Goal: Transaction & Acquisition: Download file/media

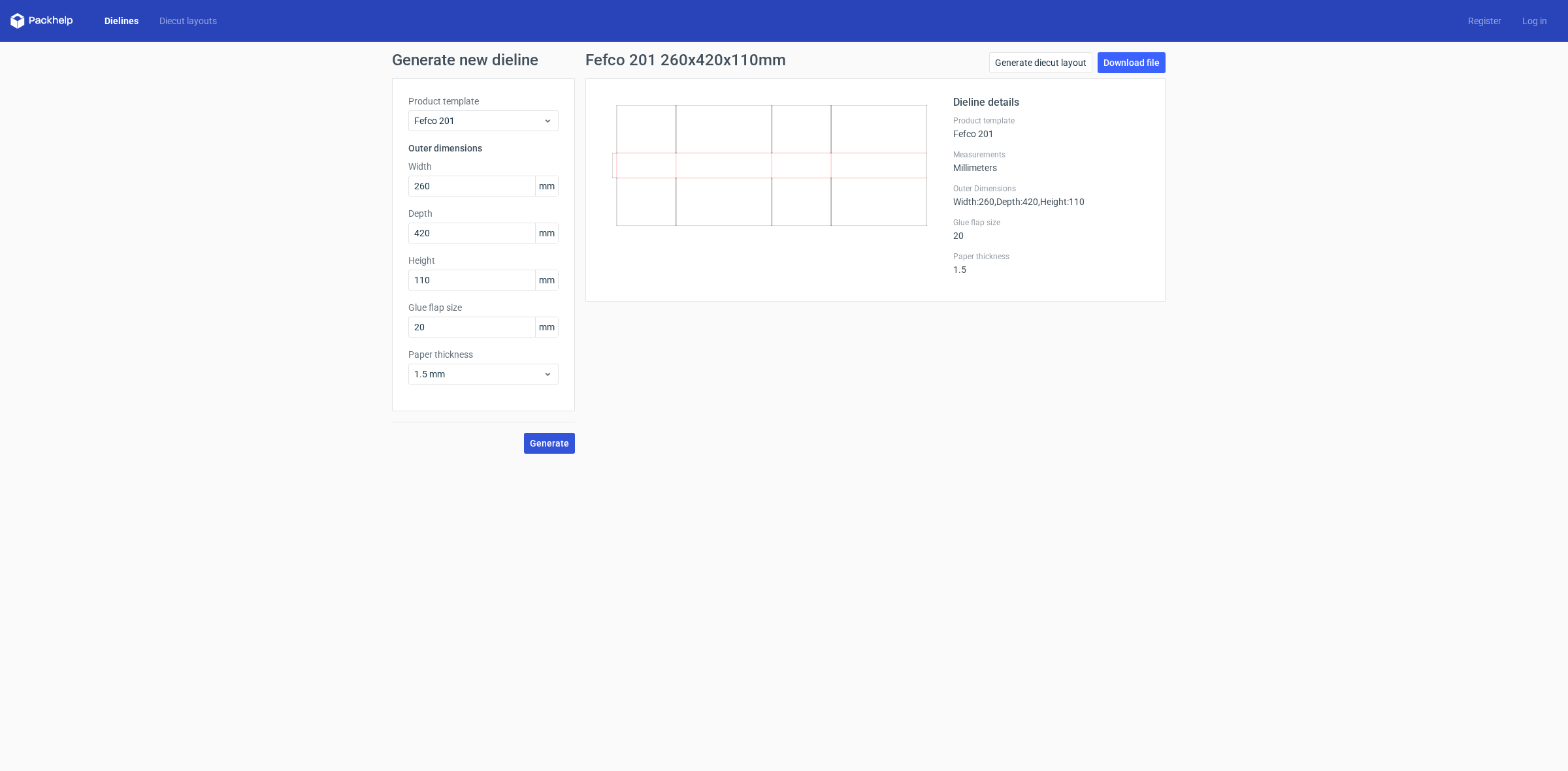
click at [552, 449] on button "Generate" at bounding box center [549, 443] width 51 height 21
click at [1083, 57] on link "Generate diecut layout" at bounding box center [1040, 62] width 103 height 21
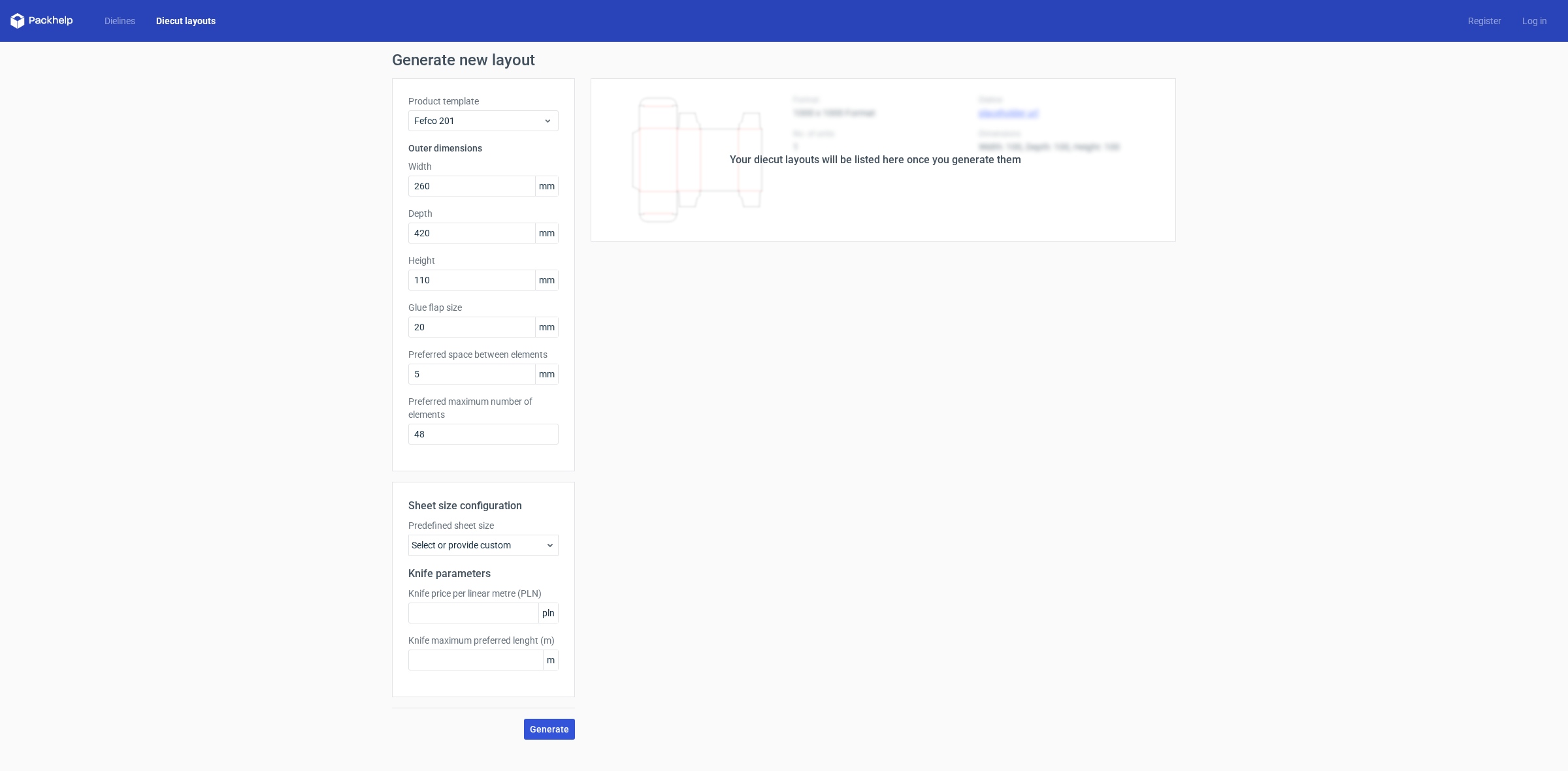
click at [547, 722] on button "Generate" at bounding box center [549, 729] width 51 height 21
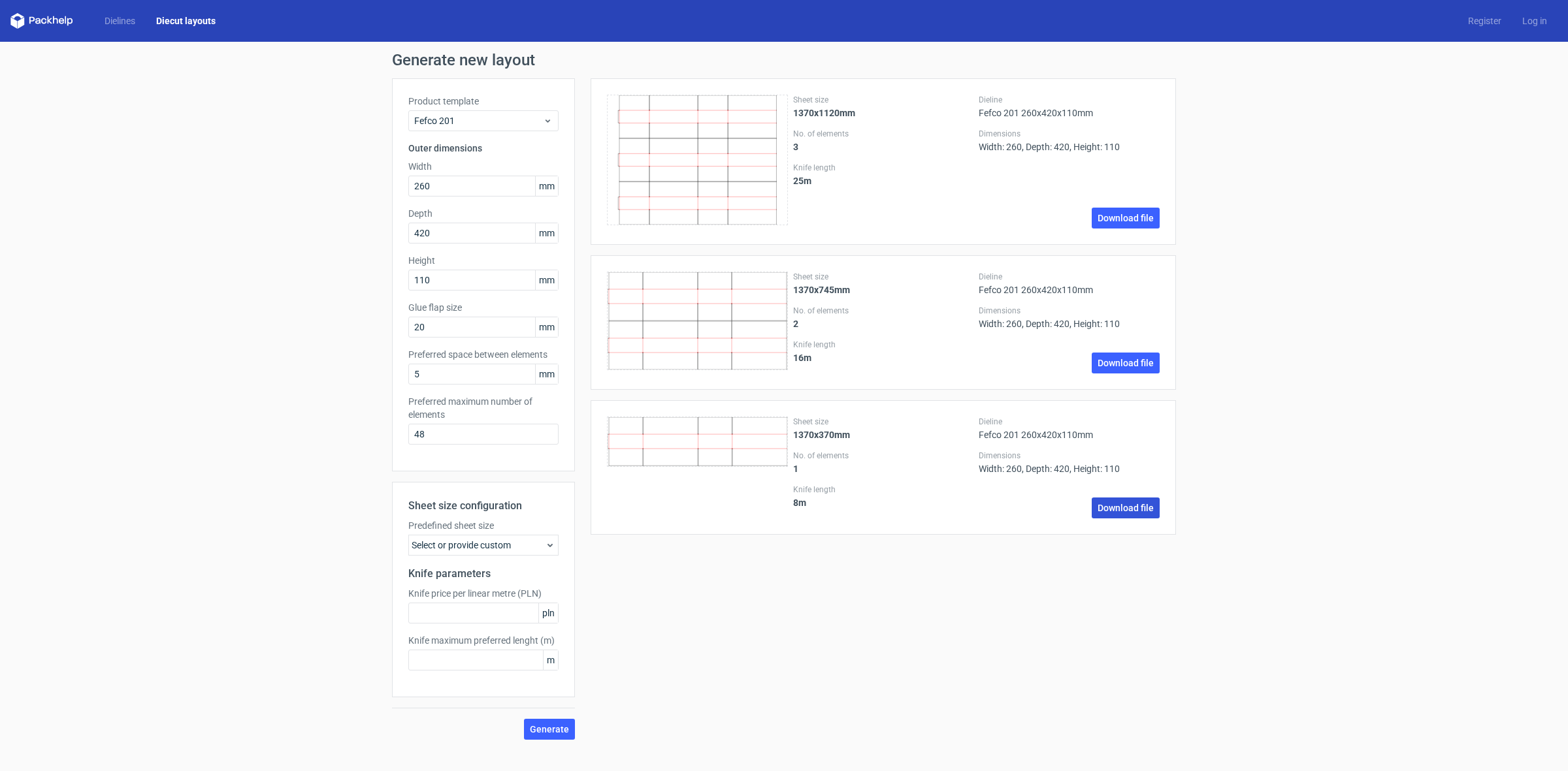
click at [1125, 514] on link "Download file" at bounding box center [1126, 508] width 68 height 21
drag, startPoint x: 449, startPoint y: 190, endPoint x: 414, endPoint y: 197, distance: 35.7
click at [401, 178] on div "Product template Fefco 201 Outer dimensions Width 260 mm Depth 420 mm Height 11…" at bounding box center [483, 275] width 183 height 393
click at [435, 227] on input "420" at bounding box center [483, 233] width 150 height 21
drag, startPoint x: 443, startPoint y: 187, endPoint x: 390, endPoint y: 187, distance: 53.0
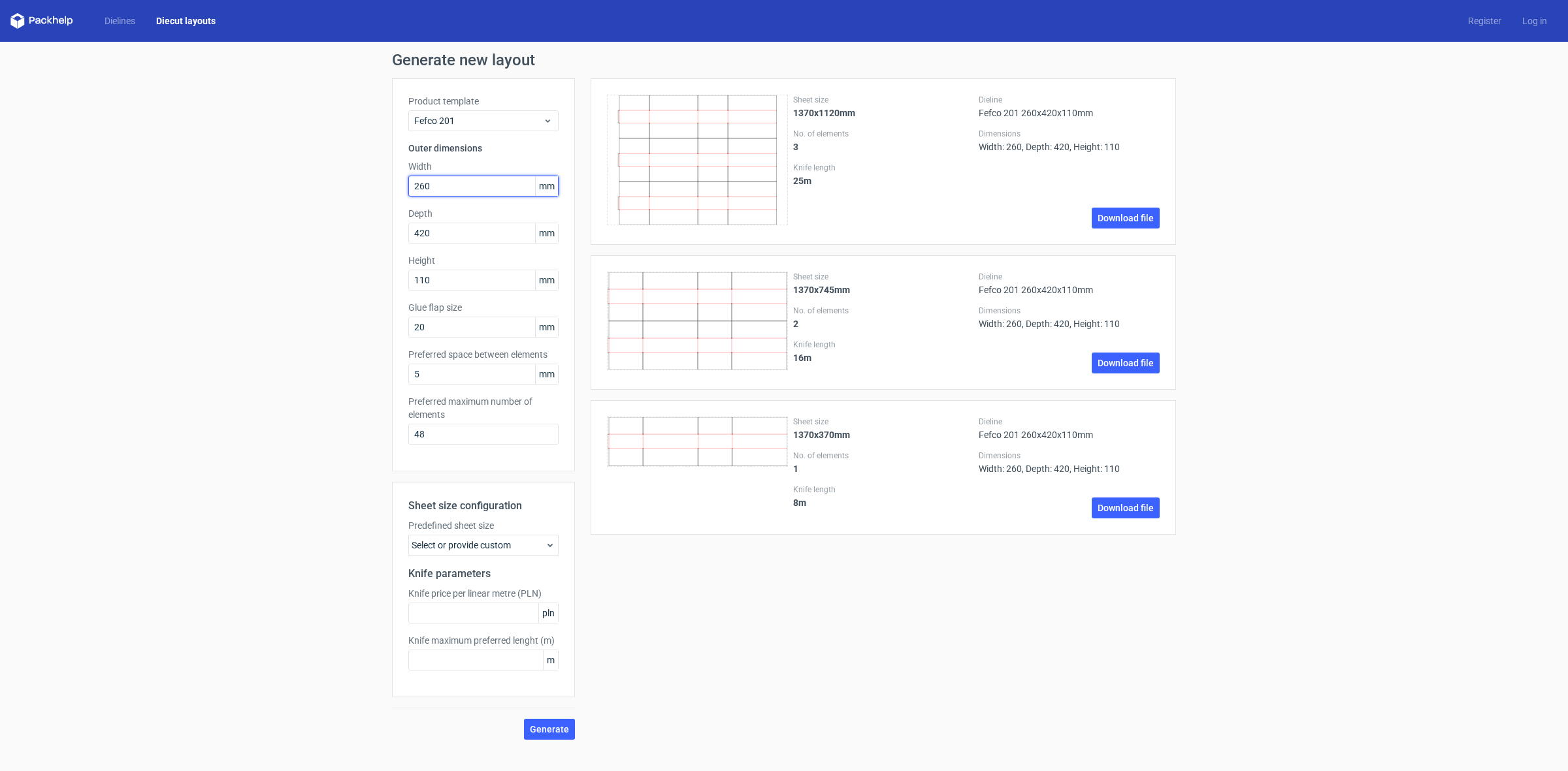
click at [390, 187] on div "Generate new layout Product template Fefco 201 Outer dimensions Width 260 mm De…" at bounding box center [784, 396] width 1568 height 709
type input "350"
click at [419, 279] on input "110" at bounding box center [483, 280] width 150 height 21
type input "300"
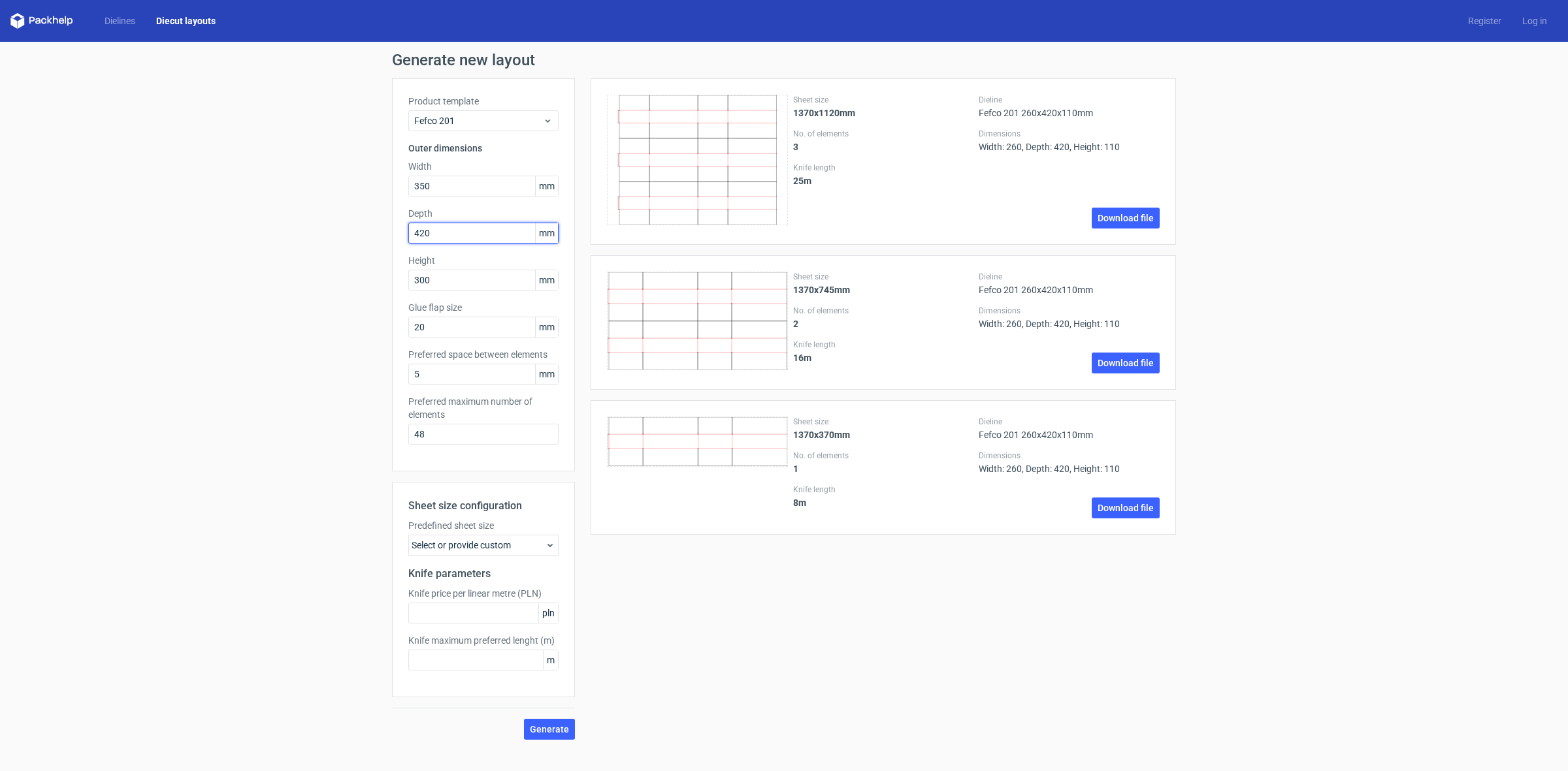
click at [433, 239] on input "420" at bounding box center [483, 233] width 150 height 21
type input "230"
click at [259, 358] on div "Generate new layout Product template Fefco 201 Outer dimensions Width 350 mm De…" at bounding box center [784, 396] width 1568 height 709
click at [562, 738] on button "Generate" at bounding box center [549, 729] width 51 height 21
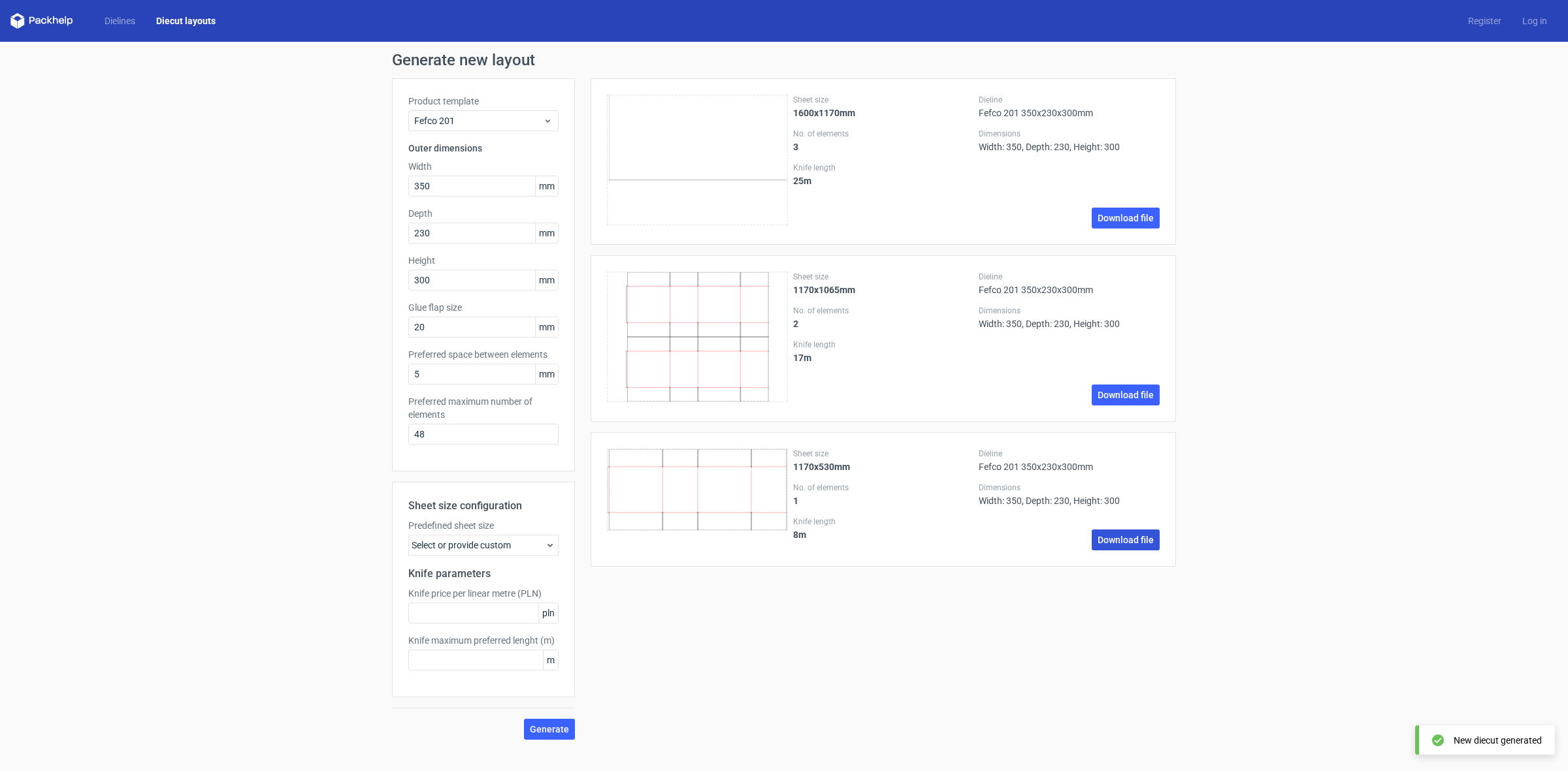
click at [1131, 547] on link "Download file" at bounding box center [1126, 540] width 68 height 21
